Goal: Task Accomplishment & Management: Complete application form

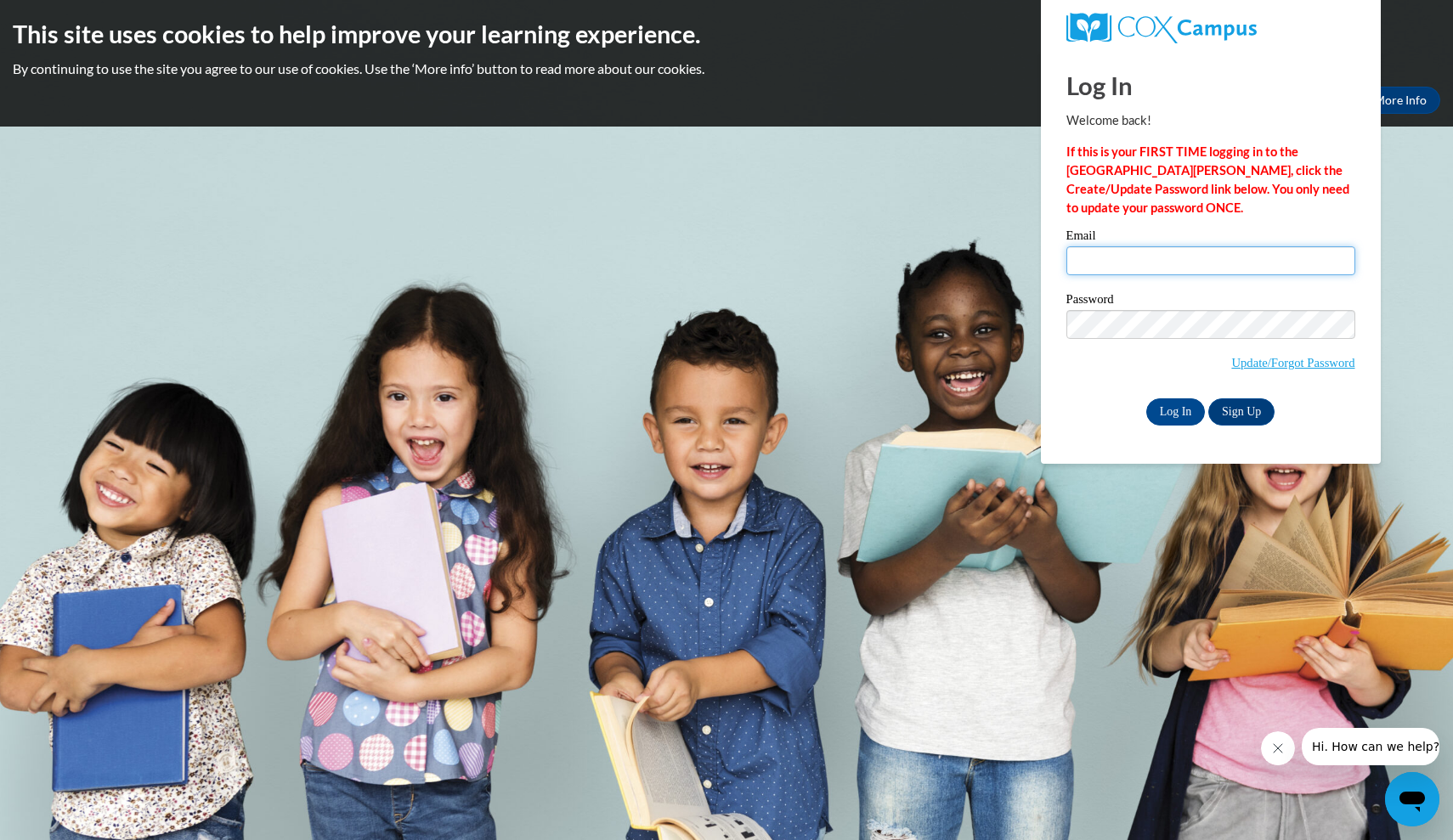
type input "Ashlyn_Fuller_DdnND"
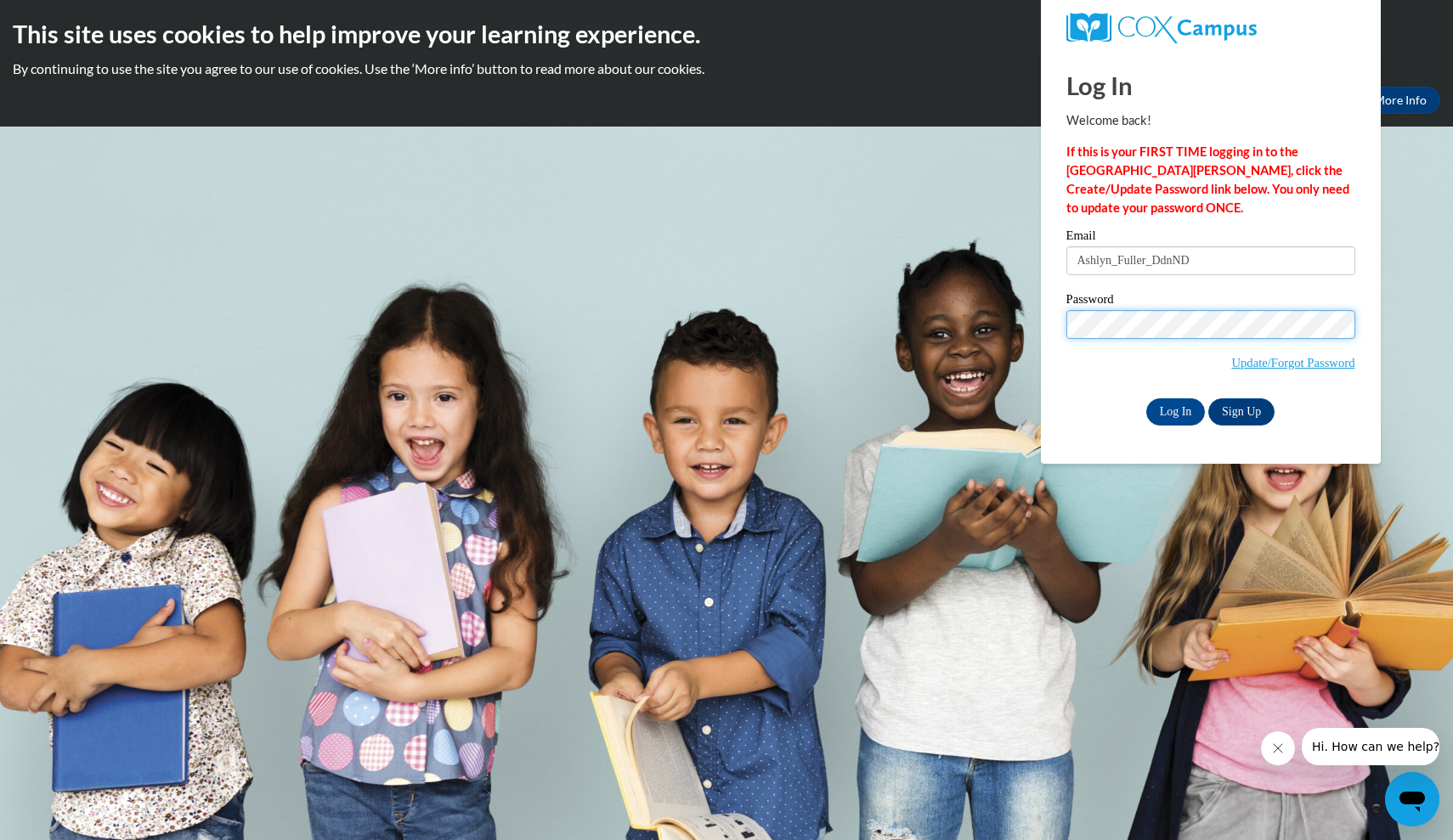
click at [1174, 408] on input "Log In" at bounding box center [1176, 412] width 59 height 27
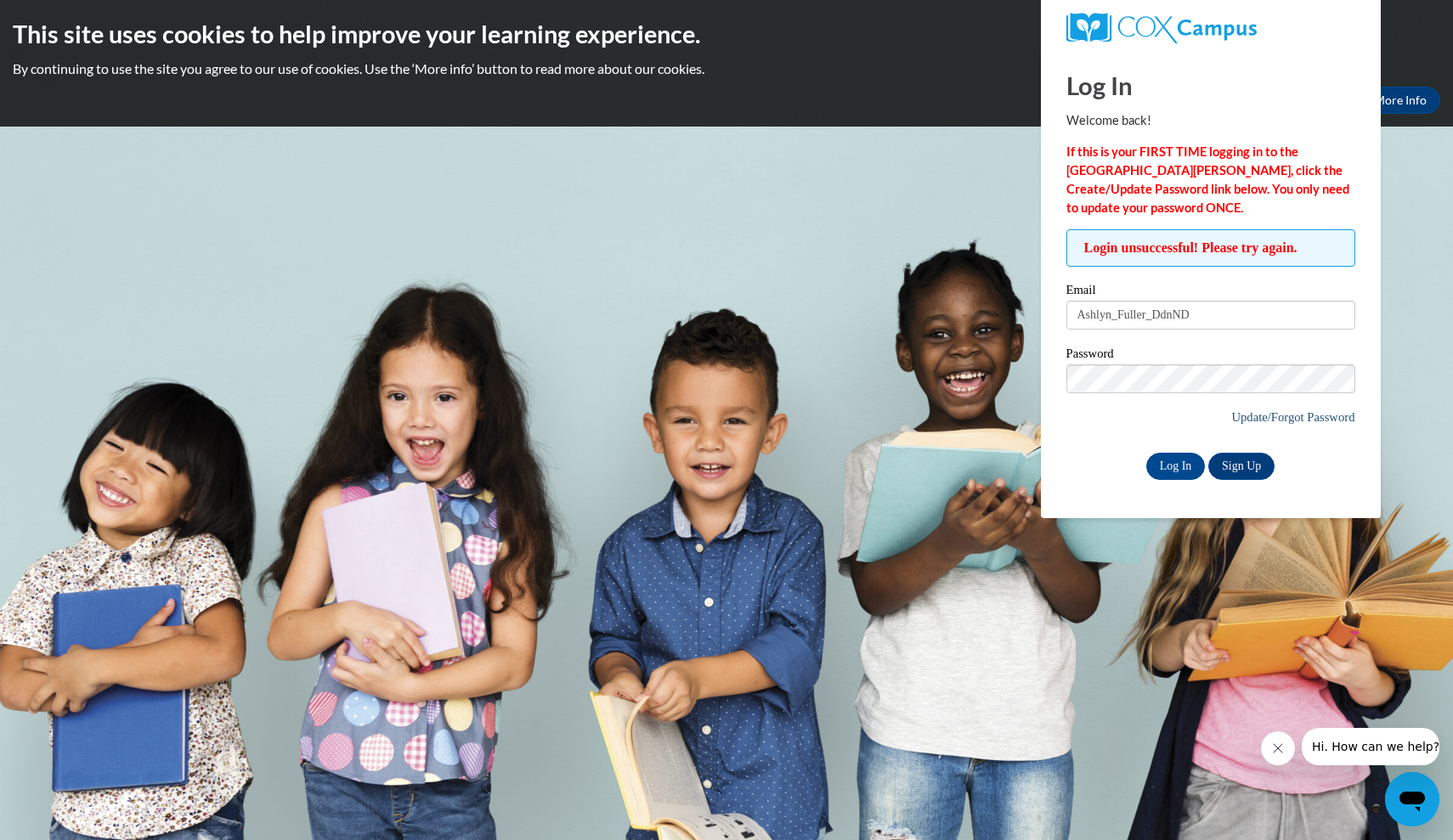
click at [1256, 423] on link "Update/Forgot Password" at bounding box center [1293, 416] width 123 height 14
click at [1230, 332] on div "Email Ashlyn_Fuller_DdnND" at bounding box center [1211, 313] width 289 height 59
click at [1230, 331] on div "Email Ashlyn_Fuller_DdnND" at bounding box center [1211, 313] width 289 height 59
click at [1230, 321] on input "Ashlyn_Fuller_DdnND" at bounding box center [1211, 315] width 289 height 29
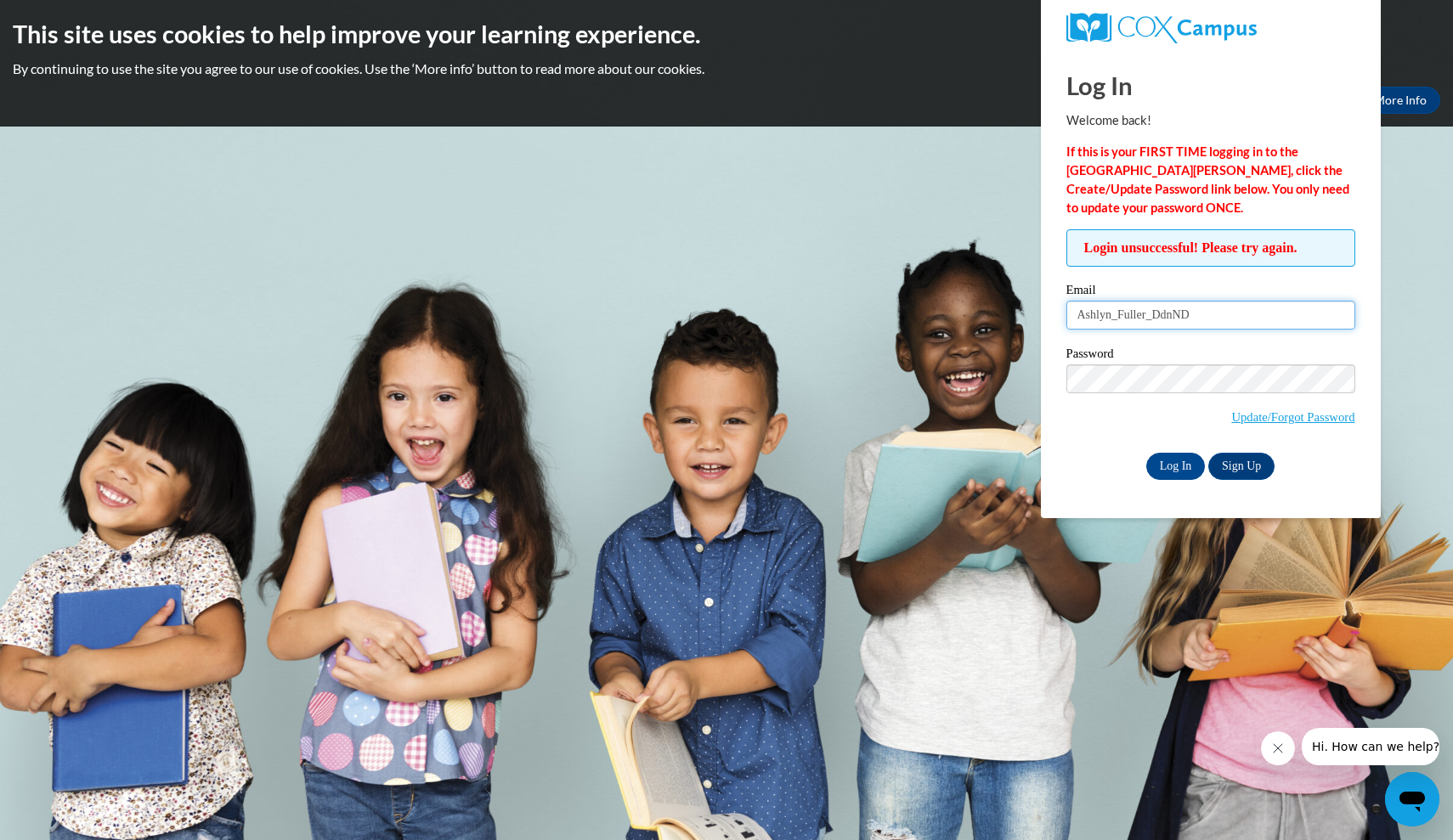
click at [1230, 321] on input "Ashlyn_Fuller_DdnND" at bounding box center [1211, 315] width 289 height 29
type input "agfull6911@ung.edu"
click at [1174, 463] on input "Log In" at bounding box center [1176, 467] width 59 height 27
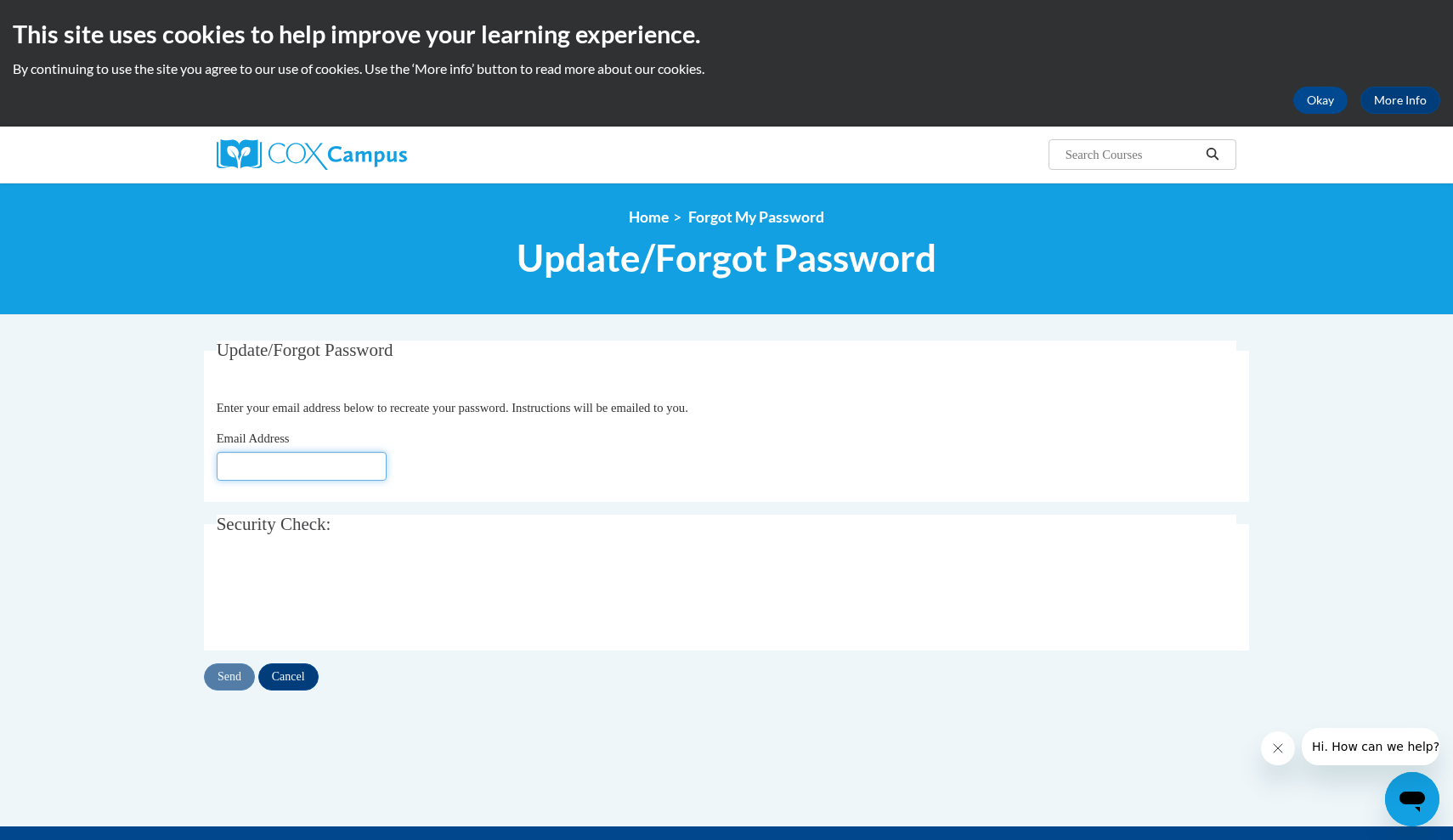
type input "Ashlyn_Fuller_DdnND"
click at [241, 680] on input "Send" at bounding box center [229, 677] width 51 height 27
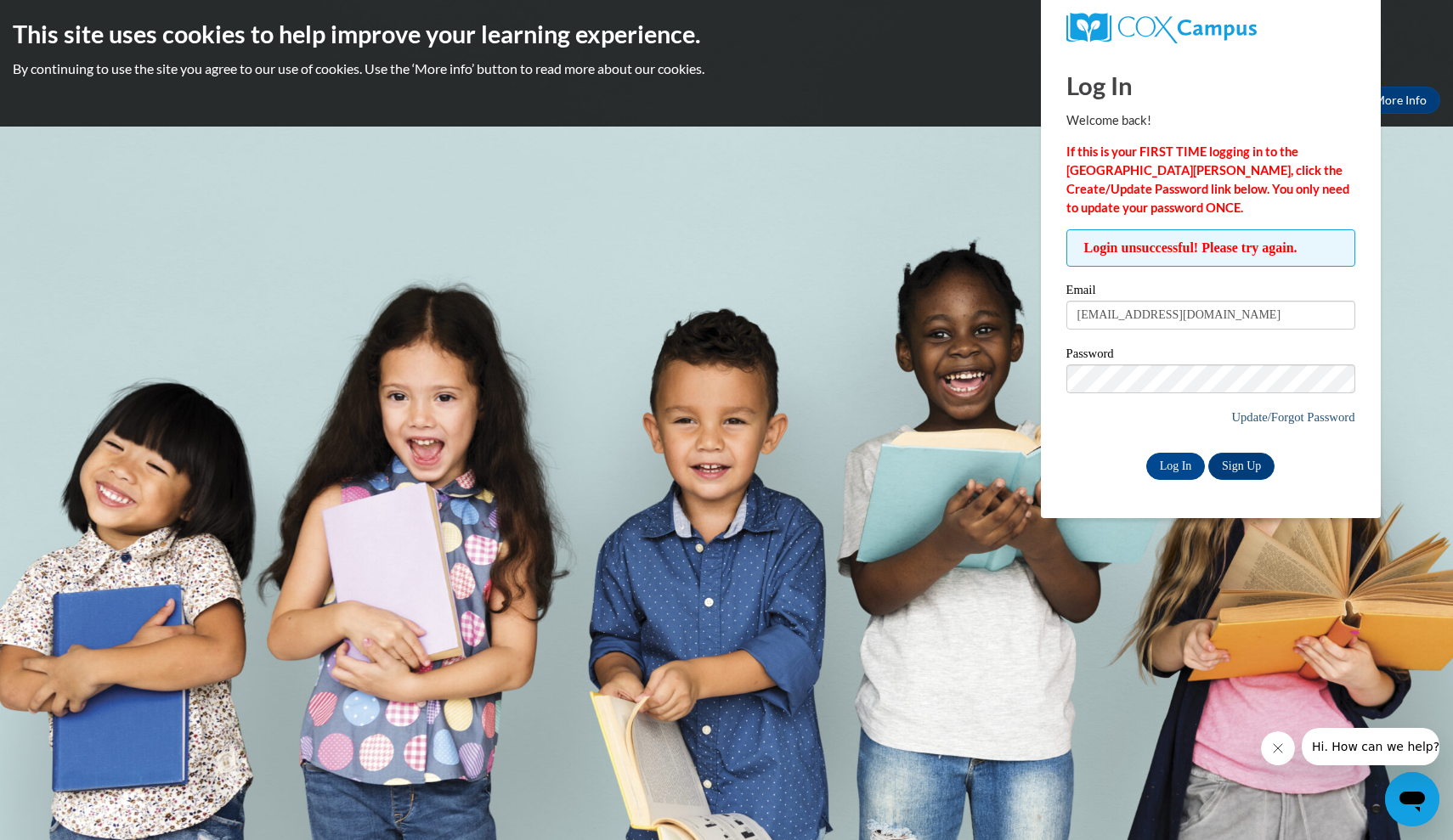
click at [1258, 414] on link "Update/Forgot Password" at bounding box center [1293, 416] width 123 height 14
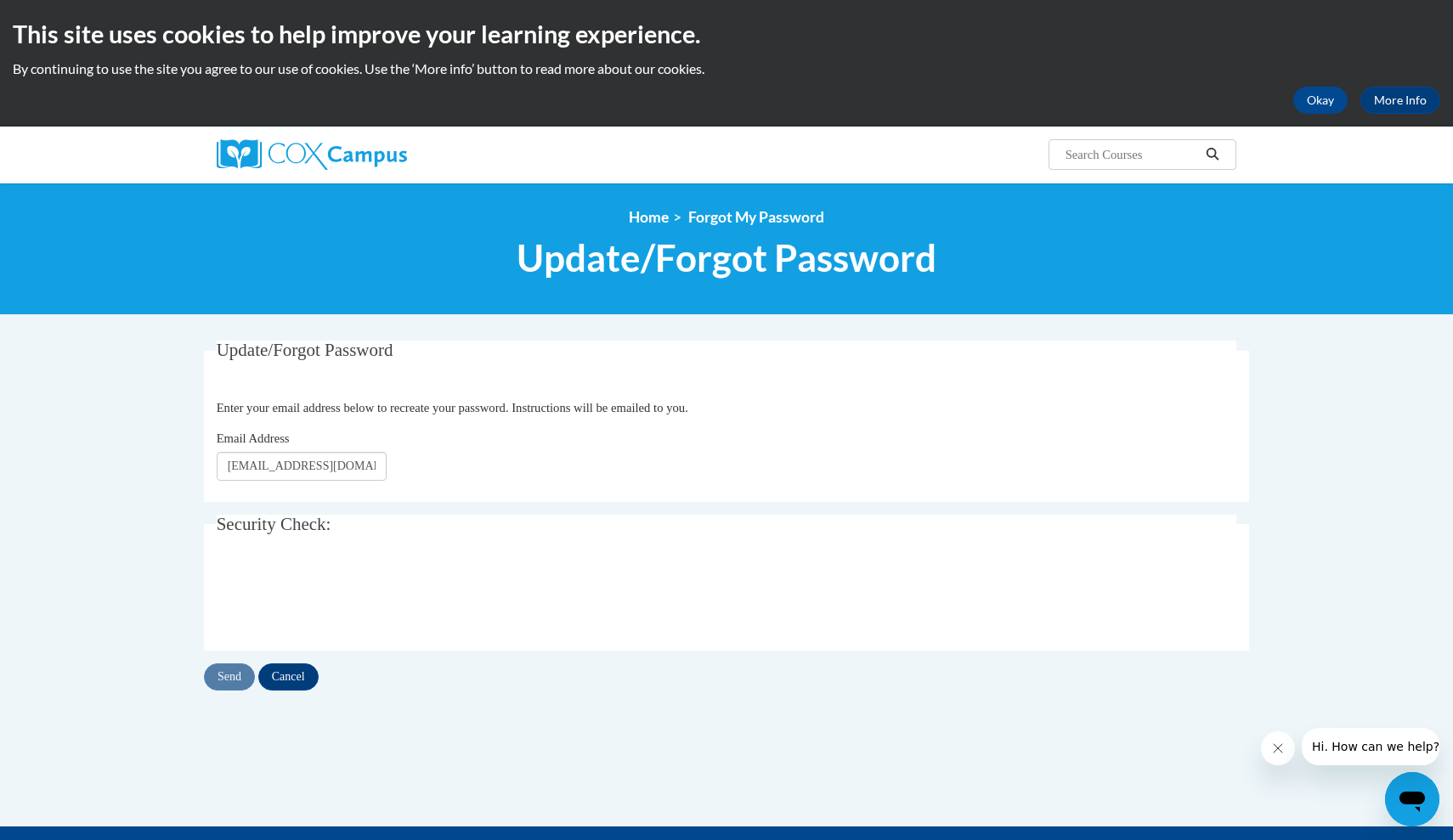
type input "[EMAIL_ADDRESS][DOMAIN_NAME]"
click button "Refresh captcha" at bounding box center [0, 0] width 0 height 0
click at [240, 670] on input "Send" at bounding box center [229, 677] width 51 height 27
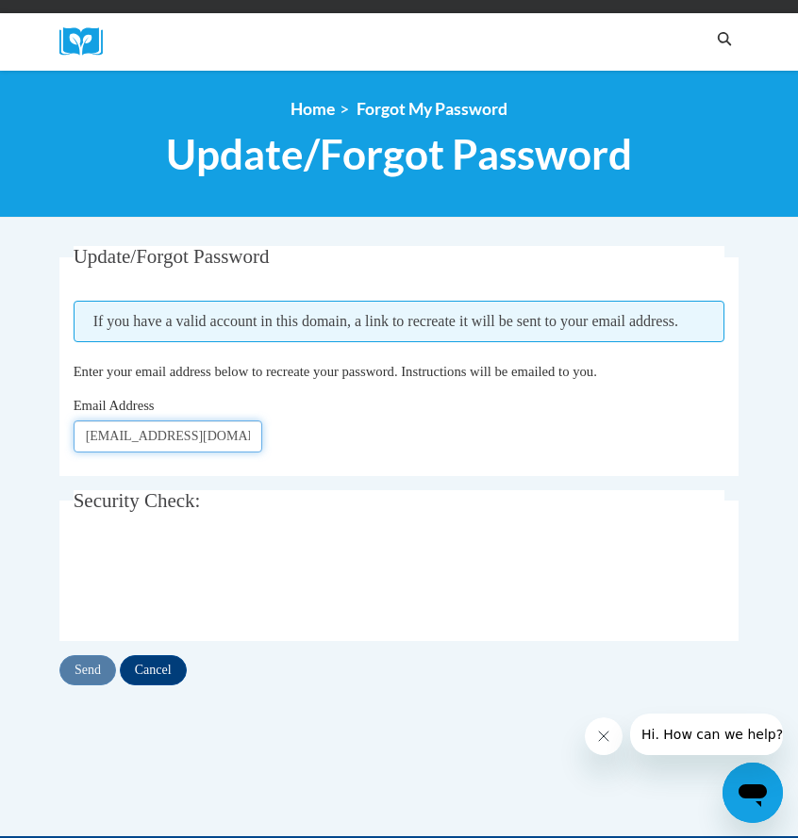
scroll to position [130, 0]
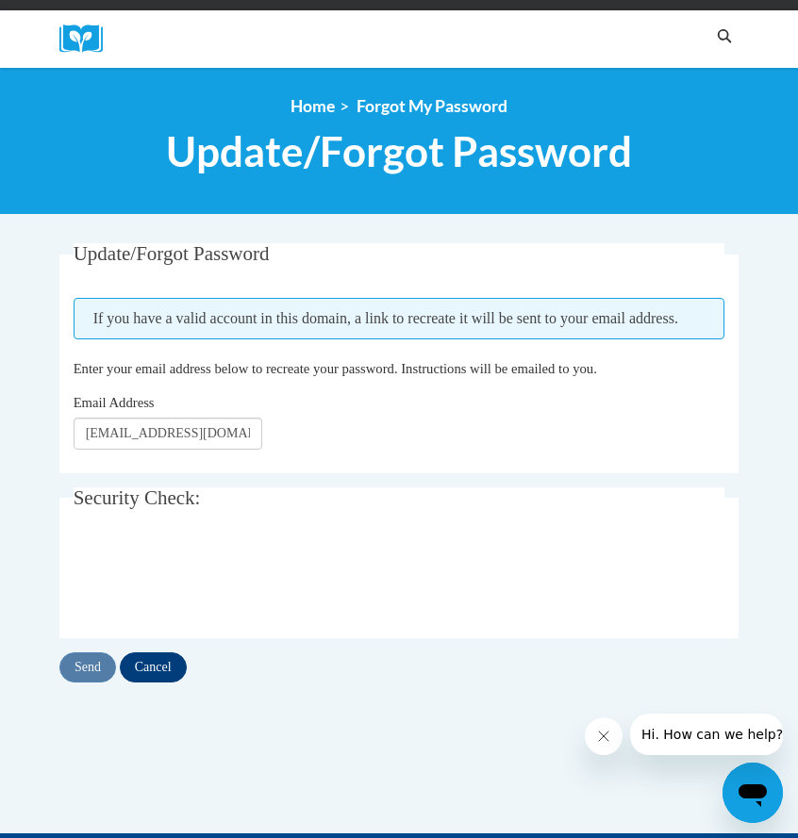
click at [165, 683] on input "Cancel" at bounding box center [153, 667] width 67 height 30
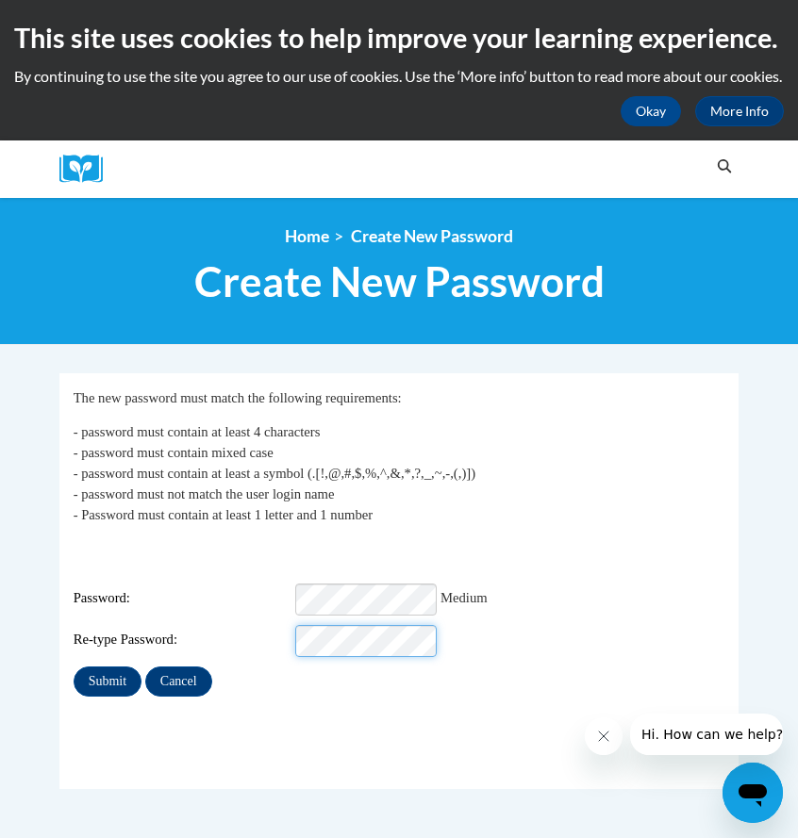
click at [108, 688] on input "Submit" at bounding box center [108, 682] width 68 height 30
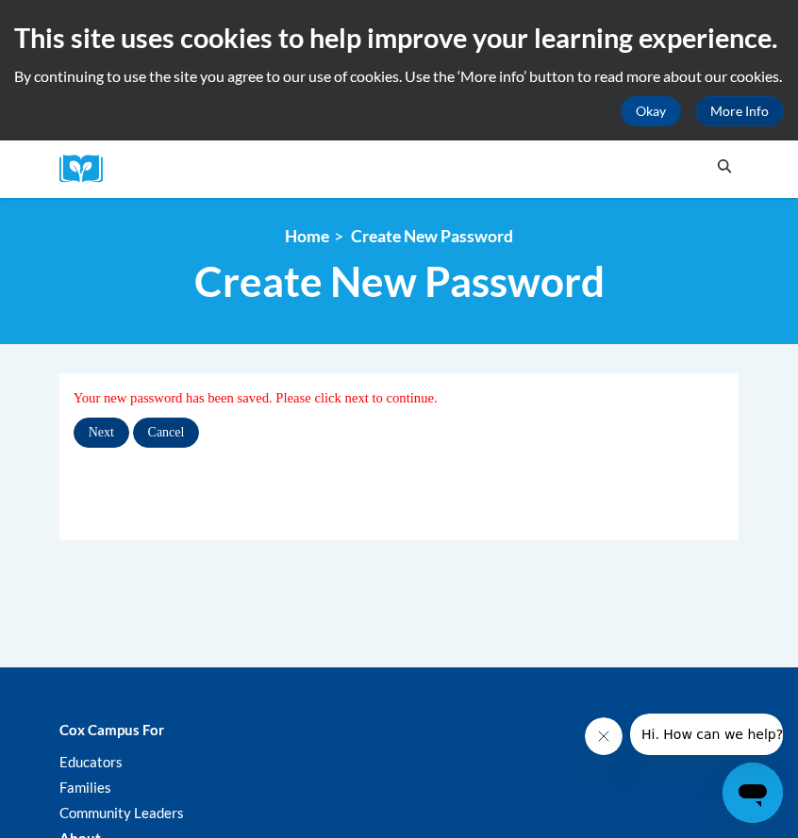
click at [97, 448] on input "Next" at bounding box center [102, 433] width 56 height 30
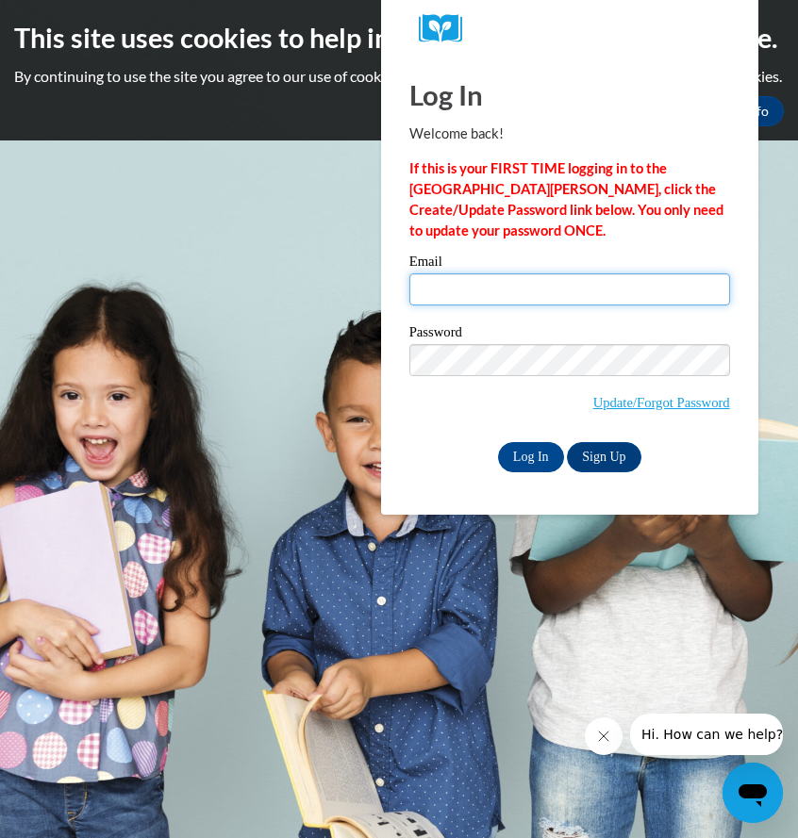
type input "[EMAIL_ADDRESS][DOMAIN_NAME]"
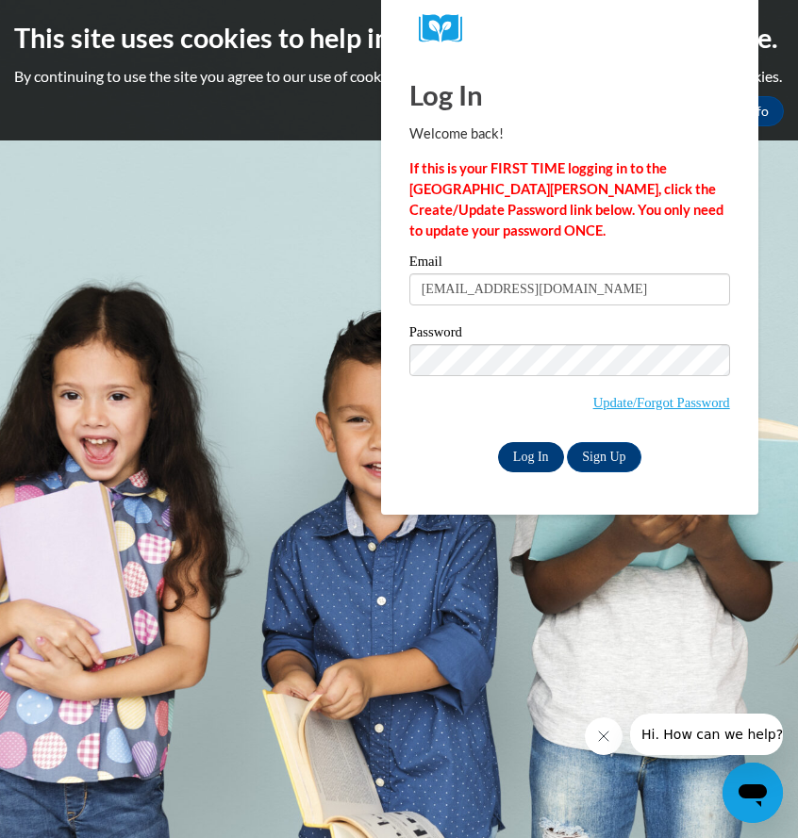
click at [525, 465] on input "Log In" at bounding box center [531, 457] width 66 height 30
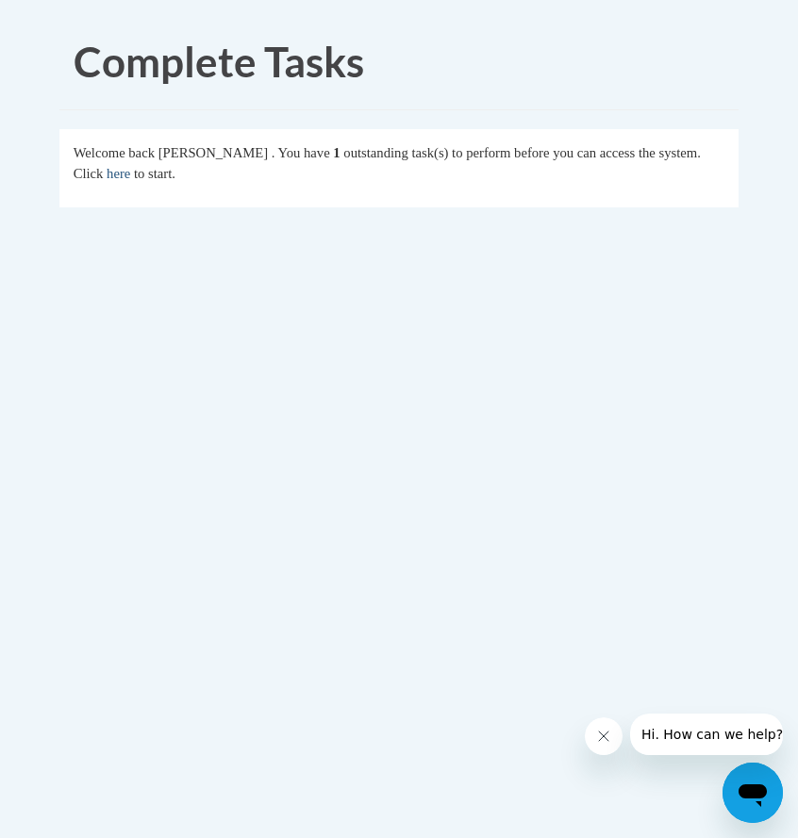
click at [130, 174] on link "here" at bounding box center [119, 173] width 24 height 15
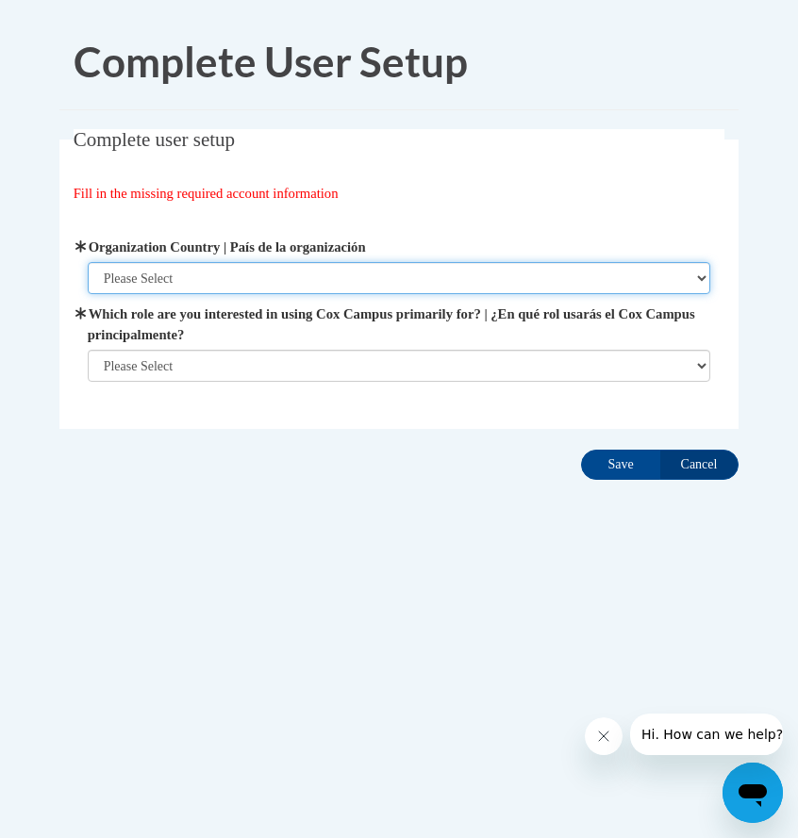
select select "ad49bcad-a171-4b2e-b99c-48b446064914"
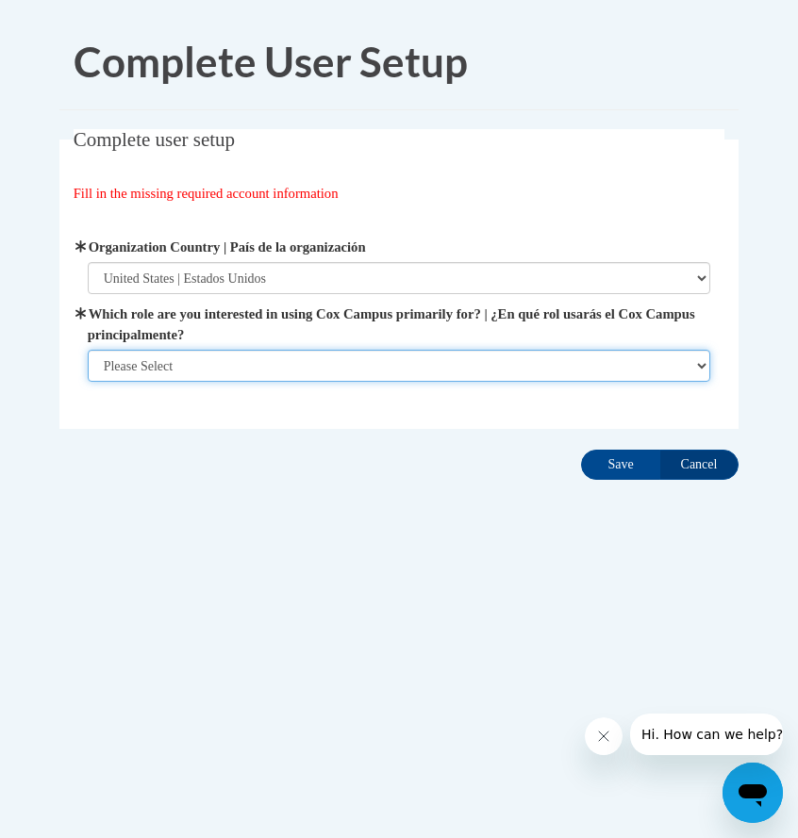
select select "5a18ea06-2b54-4451-96f2-d152daf9eac5"
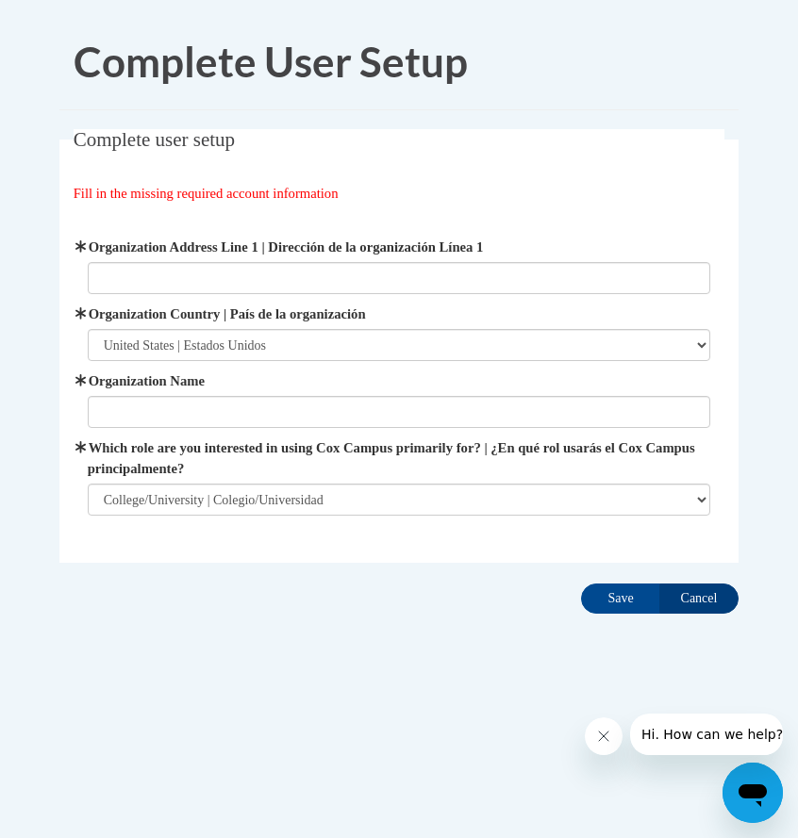
click at [710, 597] on input "Cancel" at bounding box center [698, 599] width 79 height 30
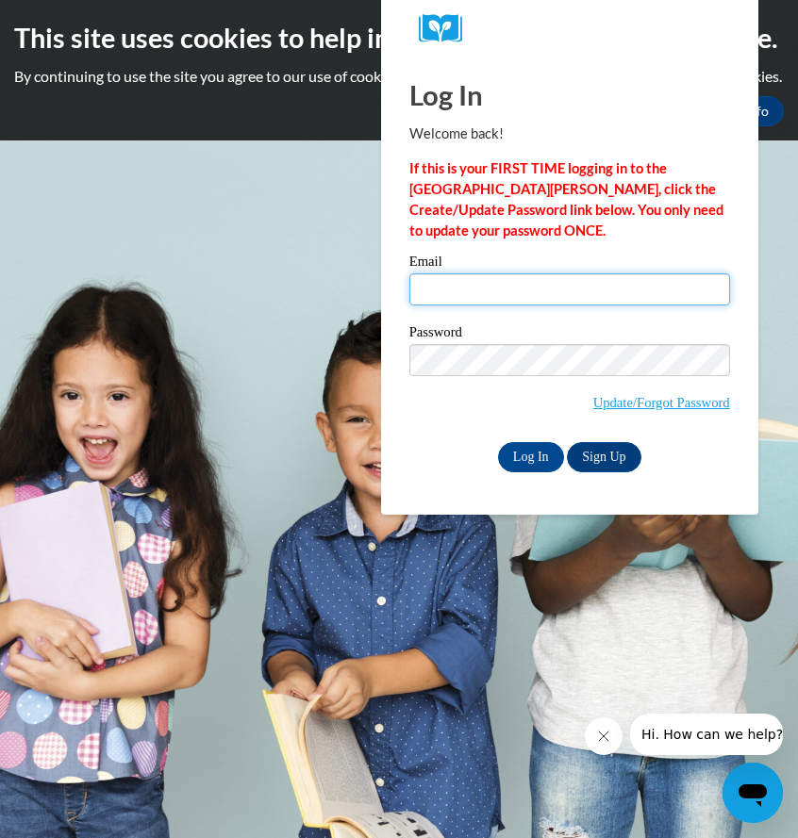
type input "[EMAIL_ADDRESS][DOMAIN_NAME]"
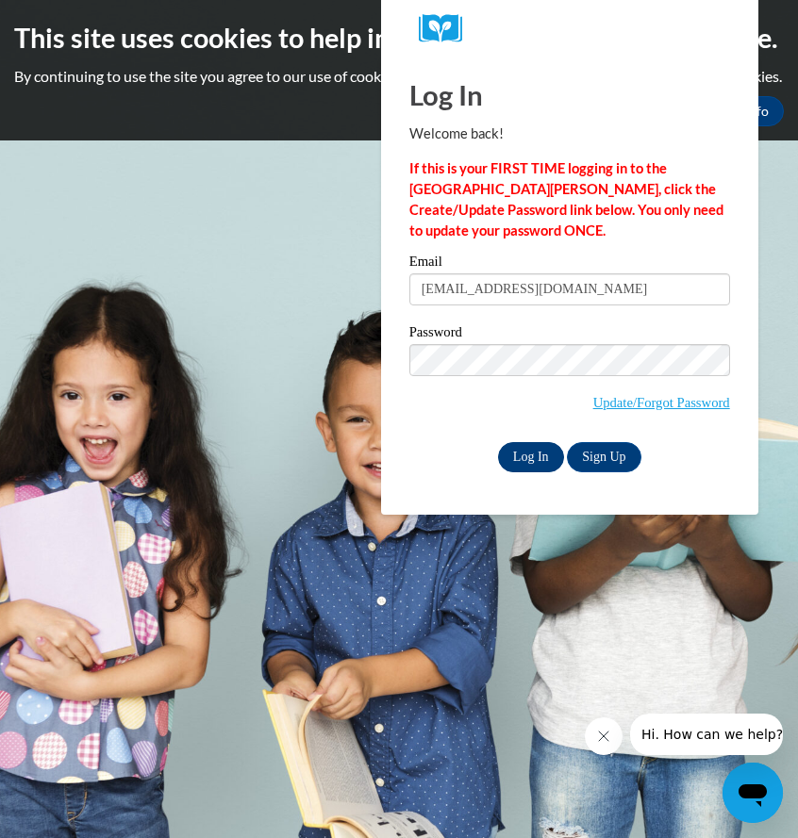
click at [525, 453] on input "Log In" at bounding box center [531, 457] width 66 height 30
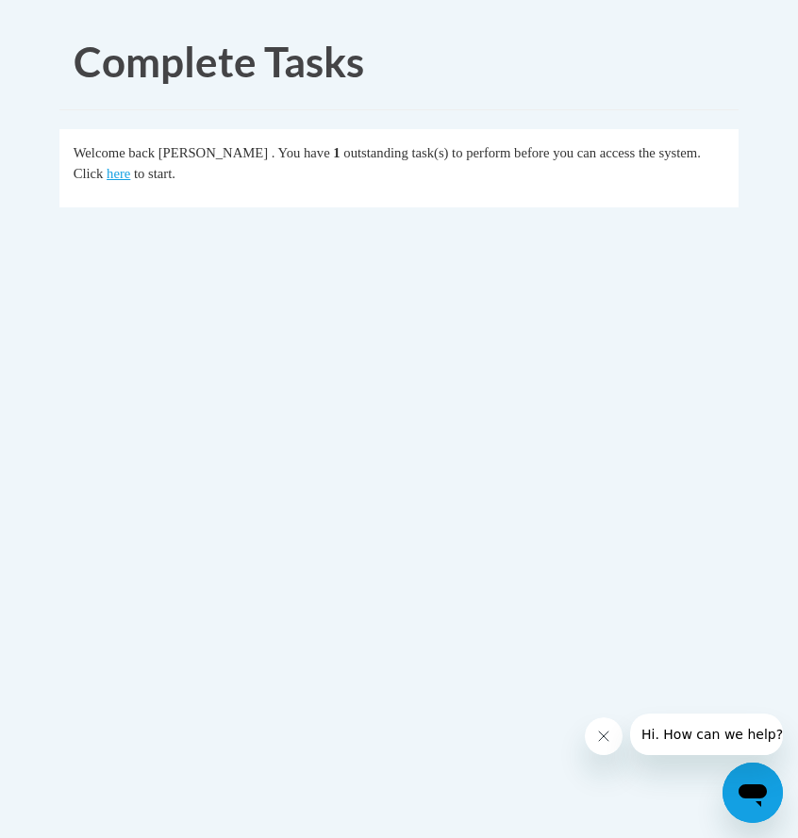
click at [600, 732] on icon "Close message from company" at bounding box center [603, 736] width 15 height 15
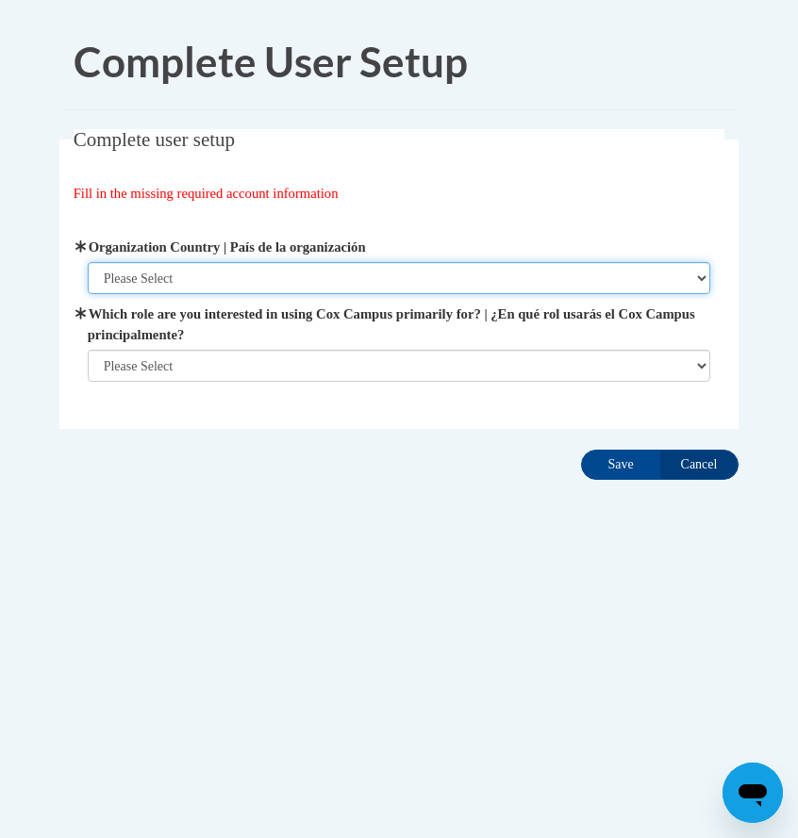
select select "ad49bcad-a171-4b2e-b99c-48b446064914"
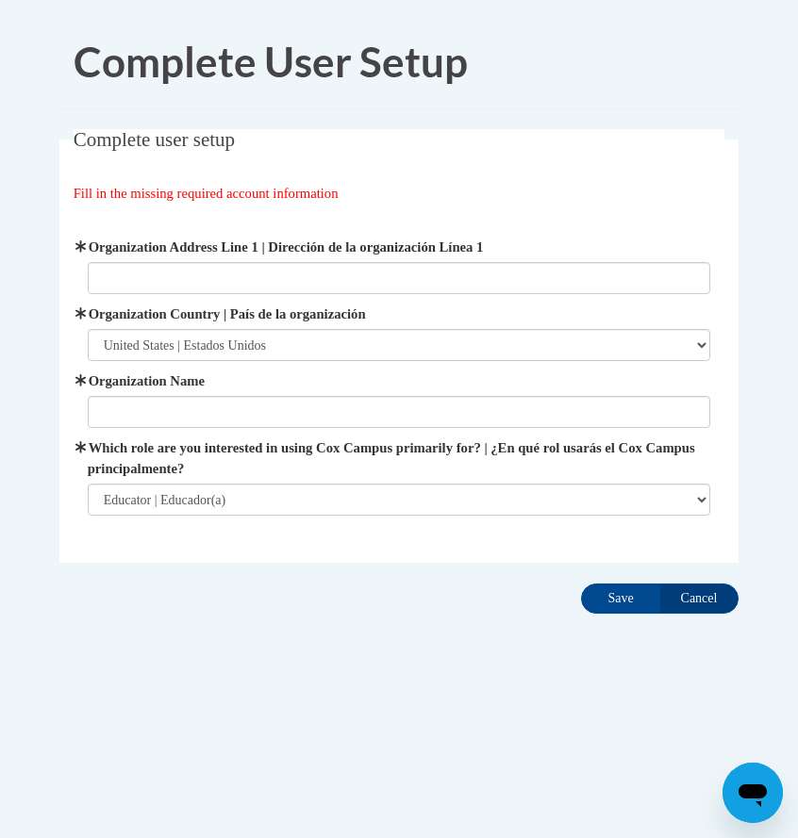
click at [605, 617] on div "Complete user setup Fill in the missing required account information User Profi…" at bounding box center [398, 375] width 707 height 492
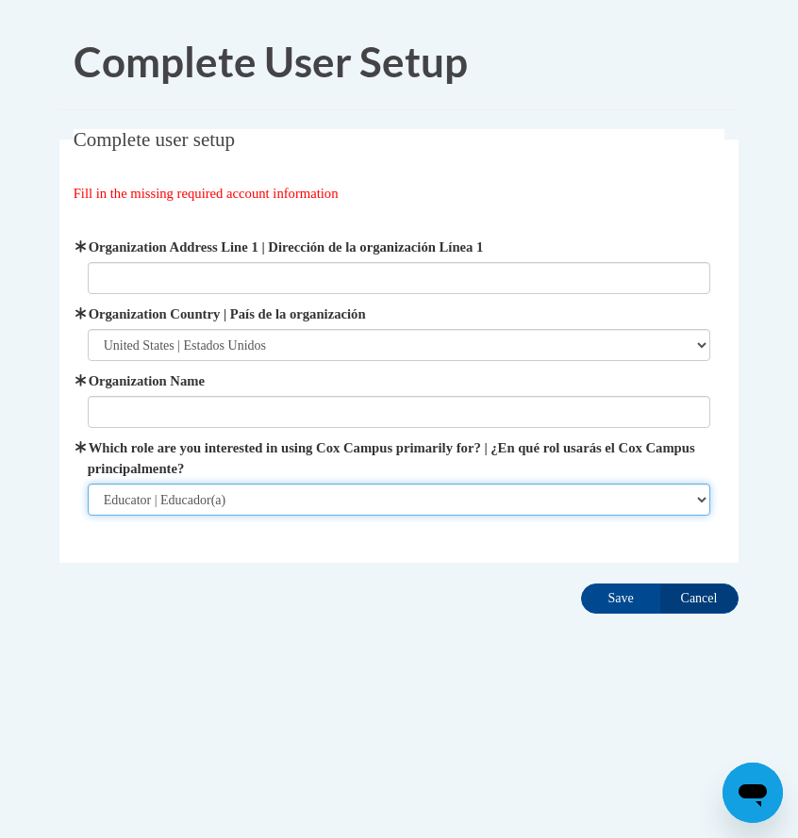
select select "5a18ea06-2b54-4451-96f2-d152daf9eac5"
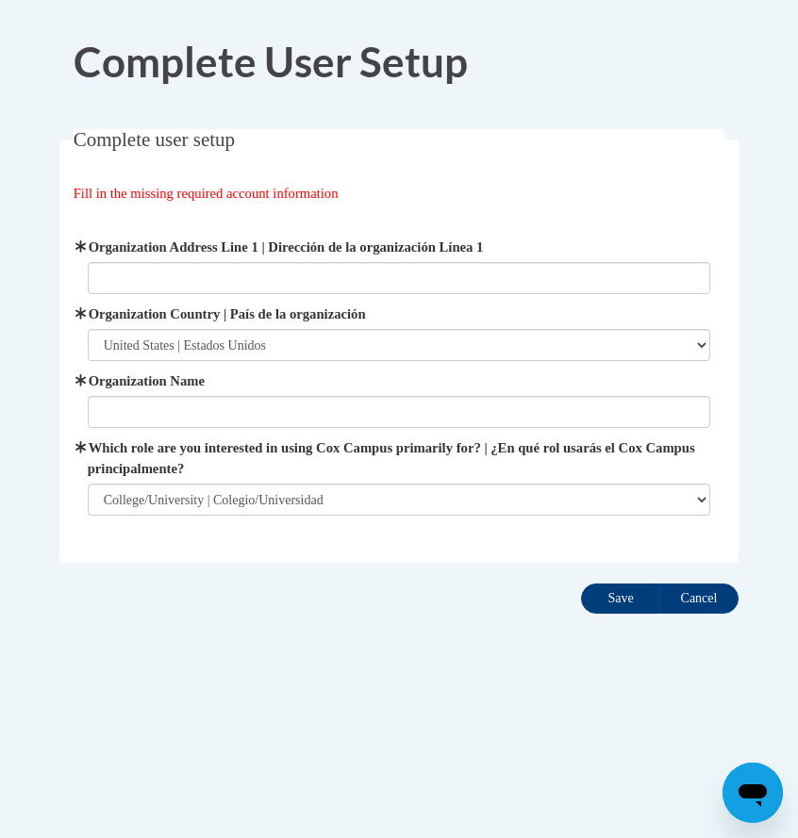
click at [609, 602] on input "Save" at bounding box center [620, 599] width 79 height 30
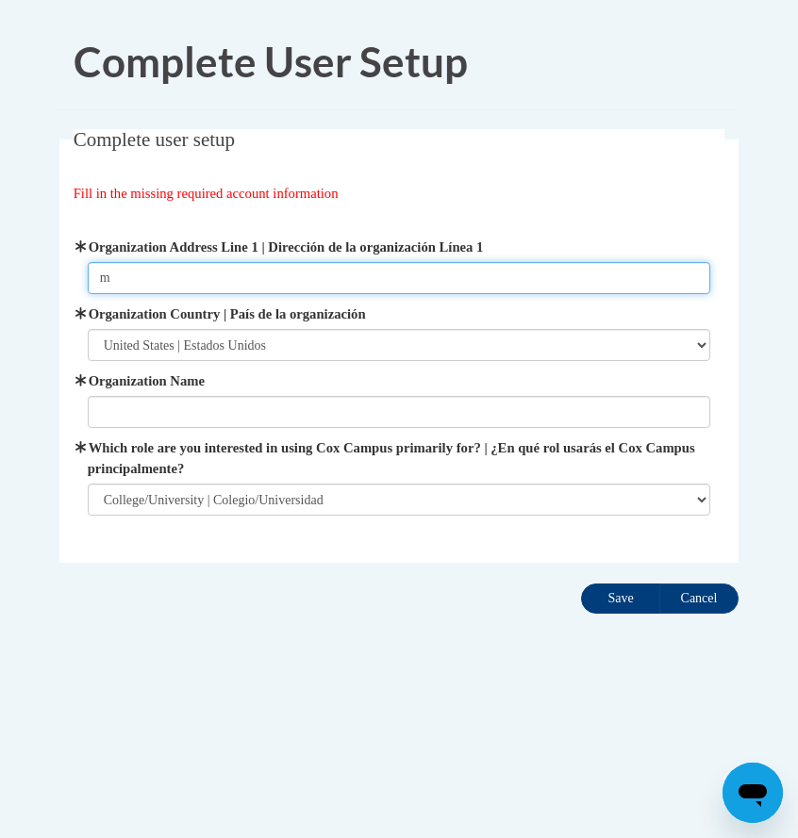
type input "m"
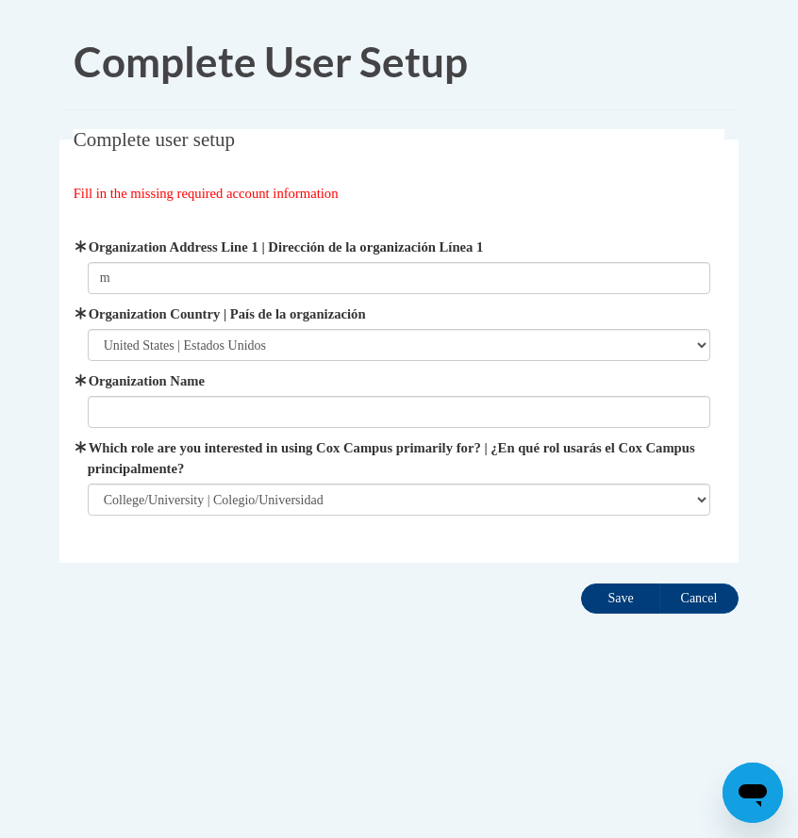
click at [622, 591] on input "Save" at bounding box center [620, 599] width 79 height 30
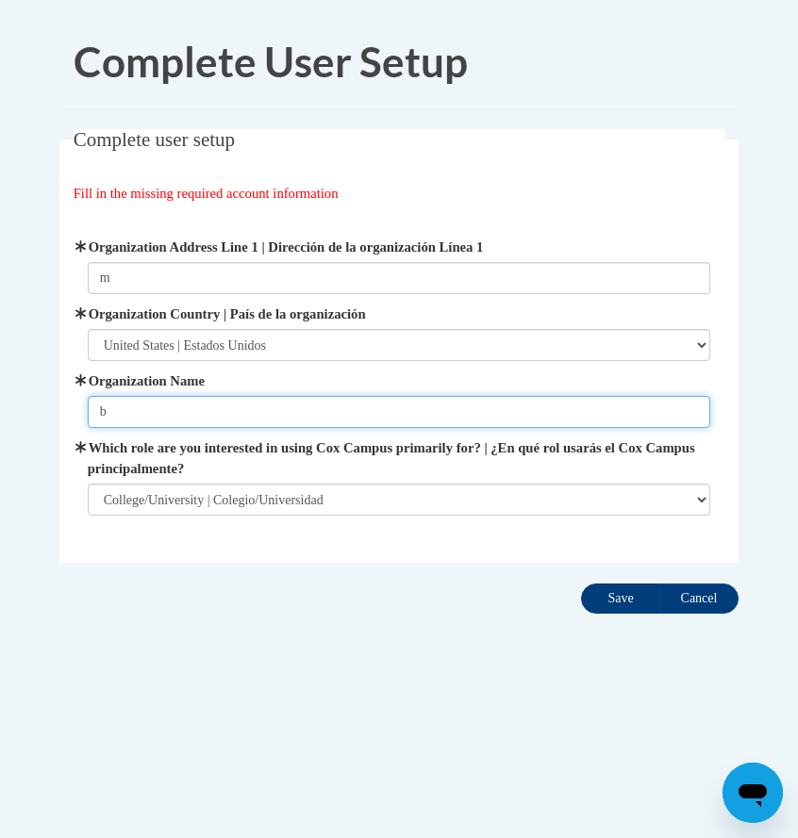
type input "b"
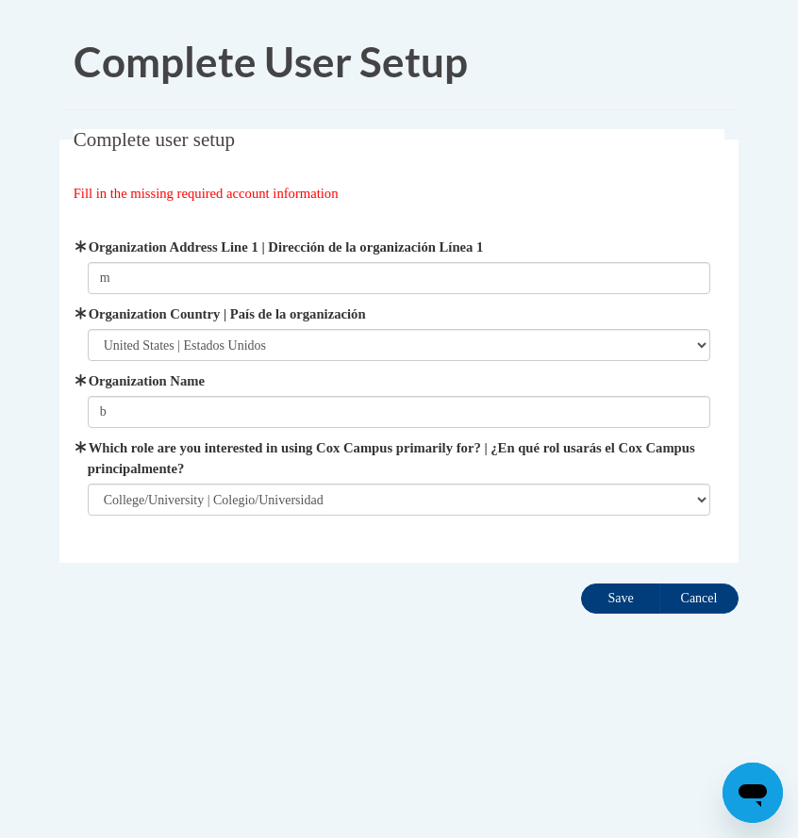
click at [622, 588] on input "Save" at bounding box center [620, 599] width 79 height 30
click at [623, 593] on input "Save" at bounding box center [620, 599] width 79 height 30
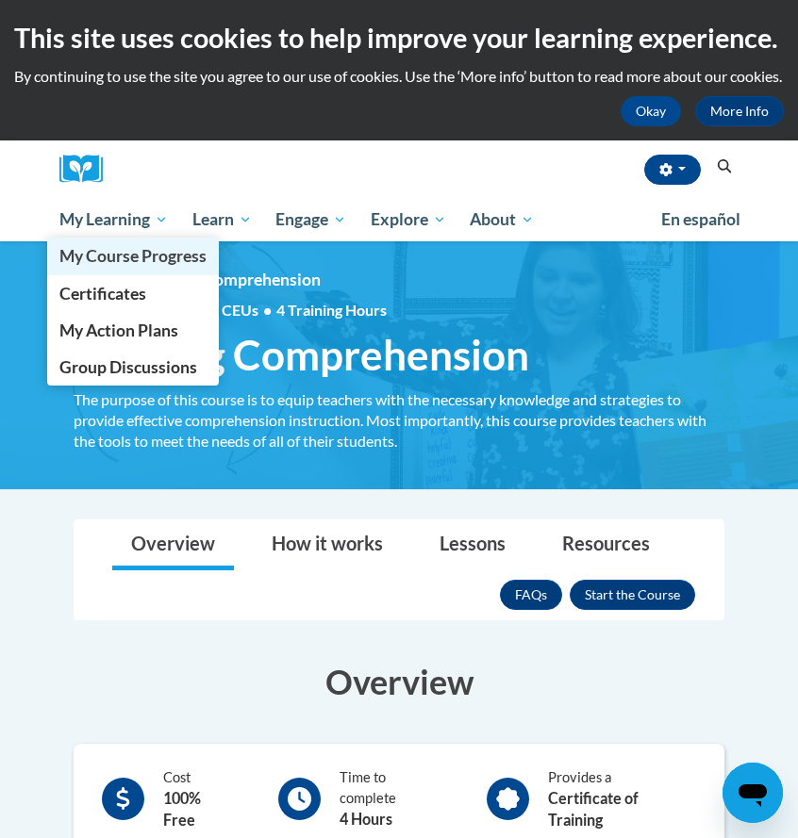
click at [182, 266] on span "My Course Progress" at bounding box center [132, 256] width 147 height 20
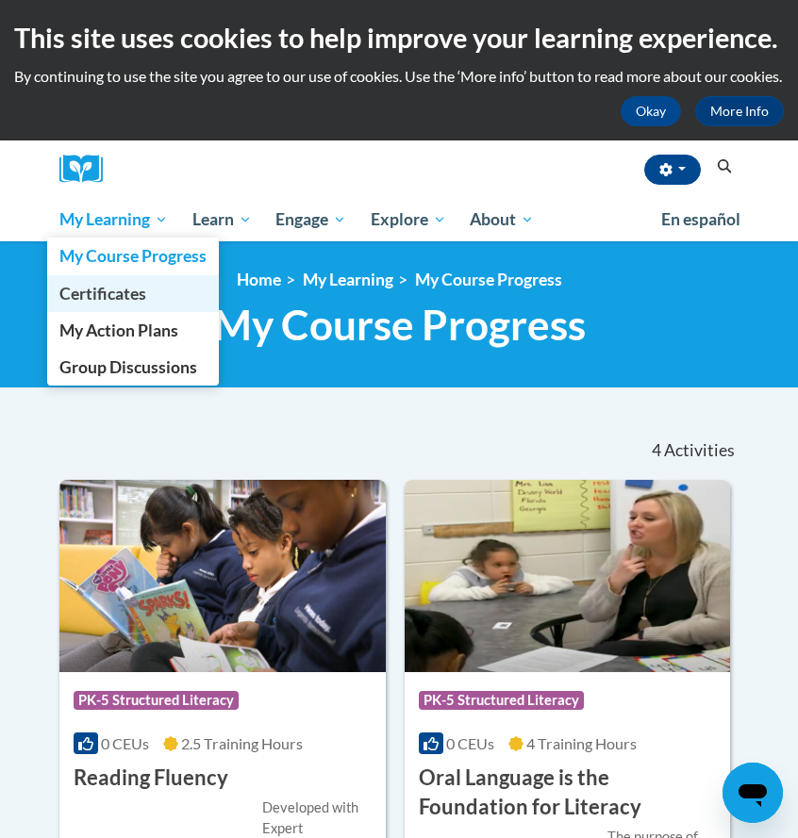
click at [166, 312] on link "Certificates" at bounding box center [133, 293] width 172 height 37
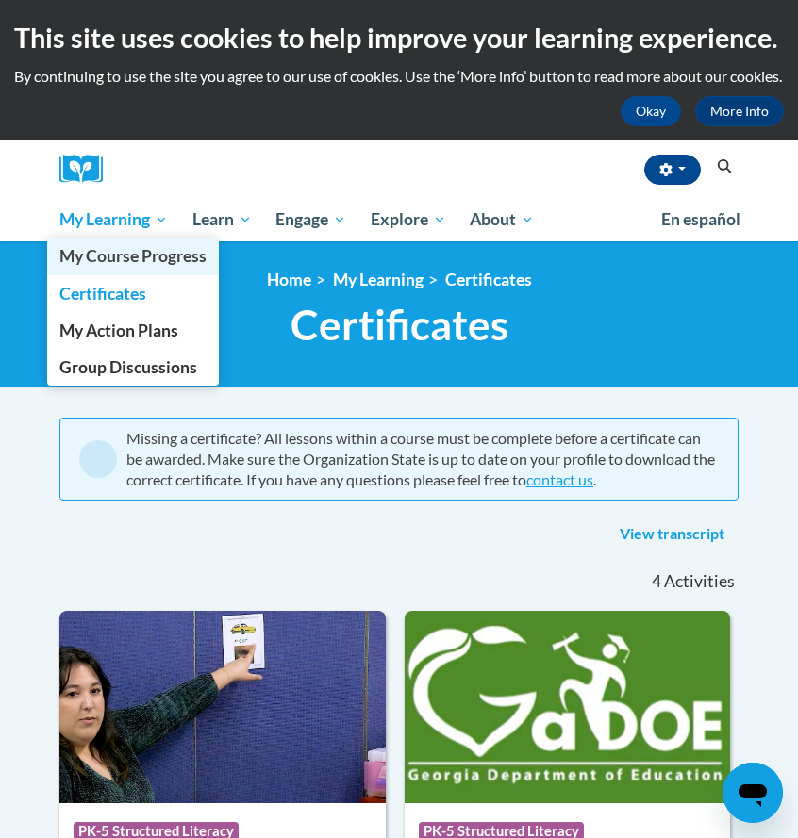
click at [164, 265] on link "My Course Progress" at bounding box center [133, 256] width 172 height 37
